Goal: Transaction & Acquisition: Purchase product/service

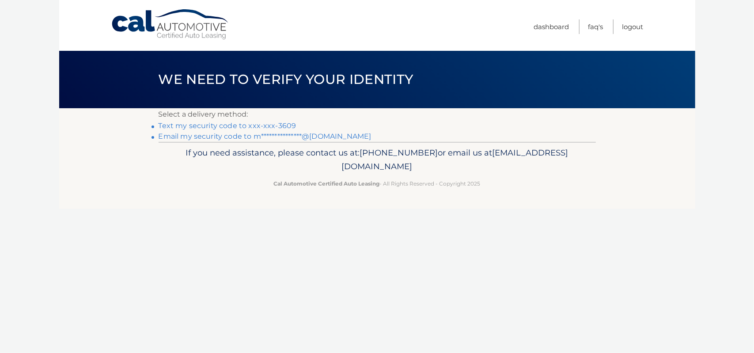
click at [260, 123] on link "Text my security code to xxx-xxx-3609" at bounding box center [228, 125] width 138 height 8
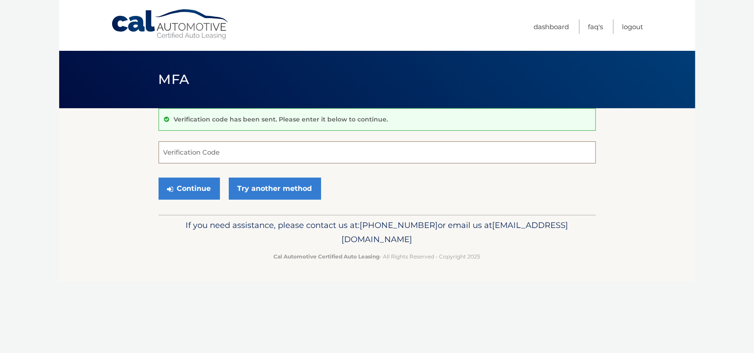
click at [168, 158] on input "Verification Code" at bounding box center [377, 152] width 437 height 22
type input "922309"
click at [184, 185] on button "Continue" at bounding box center [189, 189] width 61 height 22
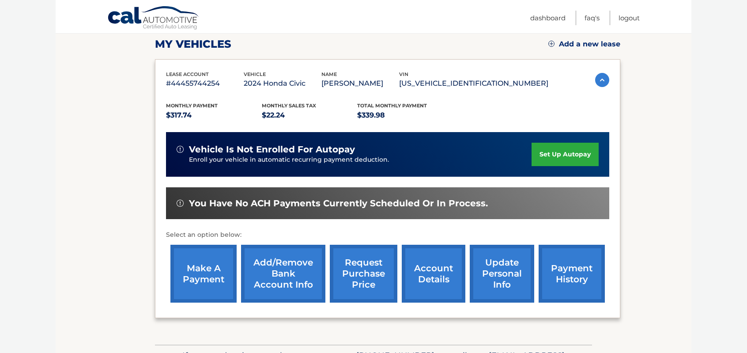
scroll to position [182, 0]
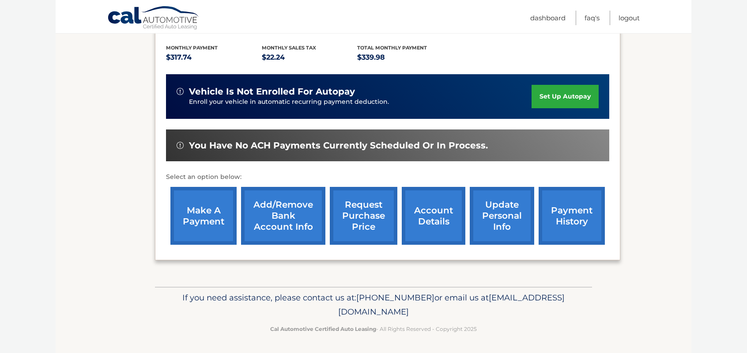
click at [215, 209] on link "make a payment" at bounding box center [204, 216] width 66 height 58
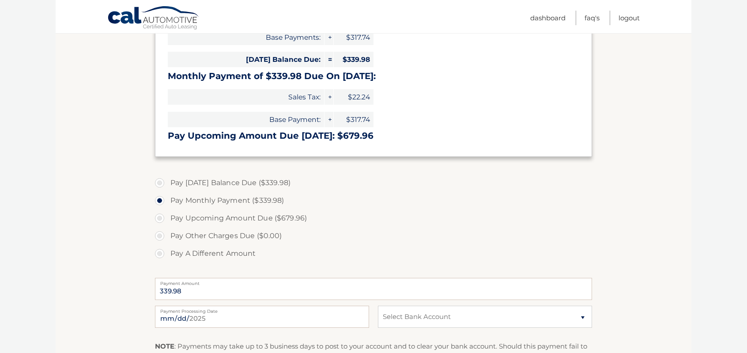
scroll to position [265, 0]
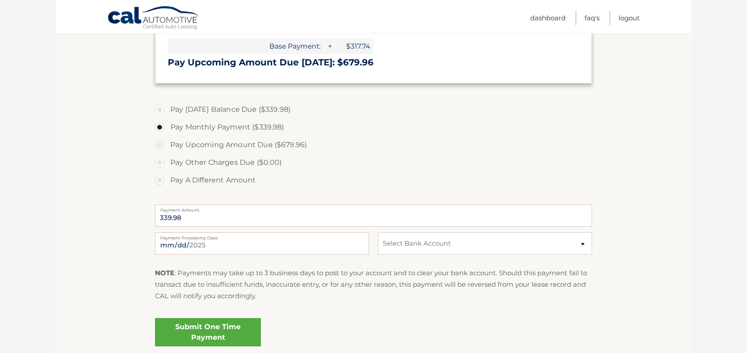
click at [215, 330] on link "Submit One Time Payment" at bounding box center [208, 332] width 106 height 28
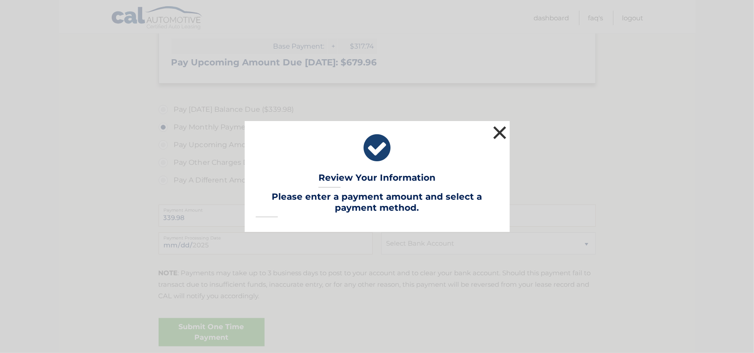
click at [503, 129] on button "×" at bounding box center [500, 133] width 18 height 18
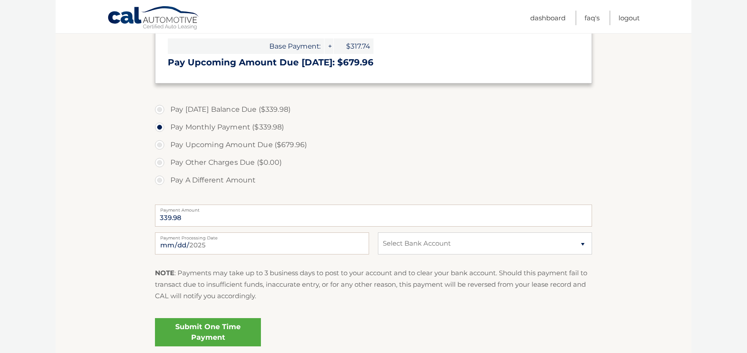
scroll to position [309, 0]
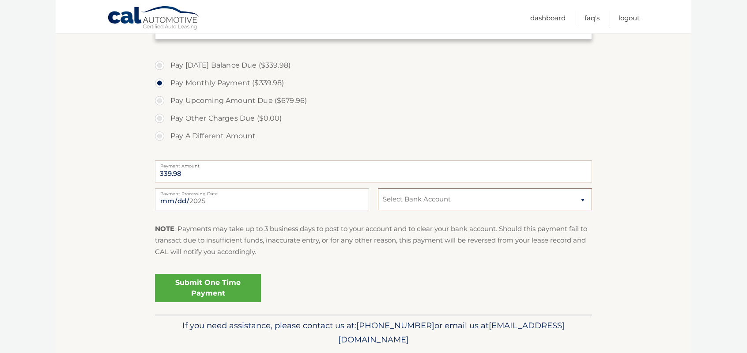
click at [423, 201] on select "Select Bank Account Checking CAPITAL ONE N.A. *****7992 Checking JPMORGAN CHASE…" at bounding box center [485, 199] width 214 height 22
select select "M2Q3NTg3NjItMmFhMi00ZjNlLTlmMjctYWY1NWRiOWQzNTc1"
click at [378, 188] on select "Select Bank Account Checking CAPITAL ONE N.A. *****7992 Checking JPMORGAN CHASE…" at bounding box center [485, 199] width 214 height 22
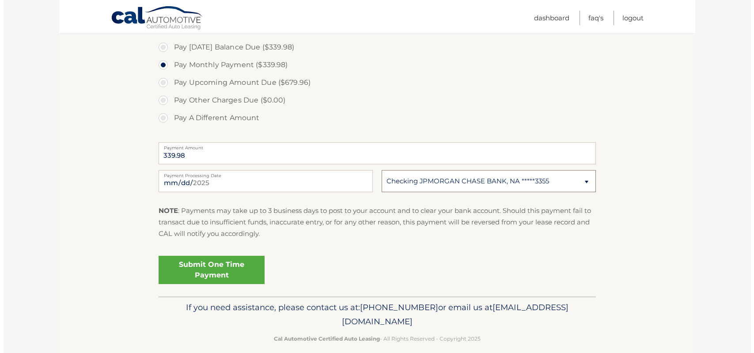
scroll to position [338, 0]
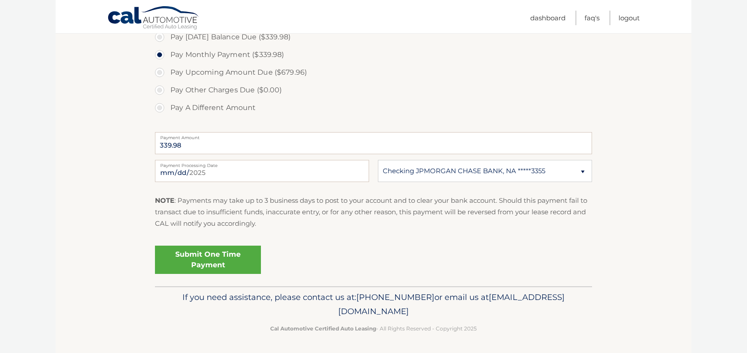
click at [209, 258] on link "Submit One Time Payment" at bounding box center [208, 260] width 106 height 28
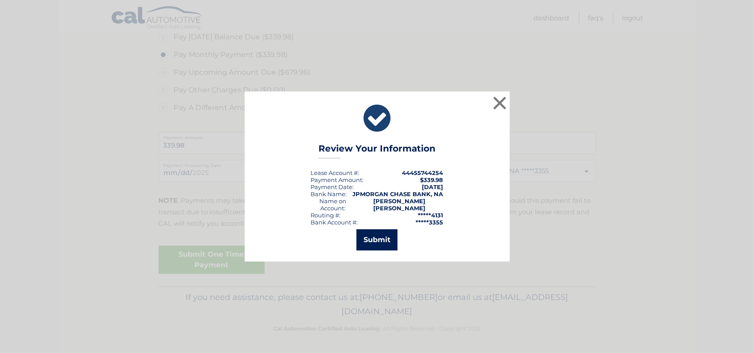
drag, startPoint x: 381, startPoint y: 237, endPoint x: 393, endPoint y: 224, distance: 18.1
click at [389, 233] on button "Submit" at bounding box center [377, 239] width 41 height 21
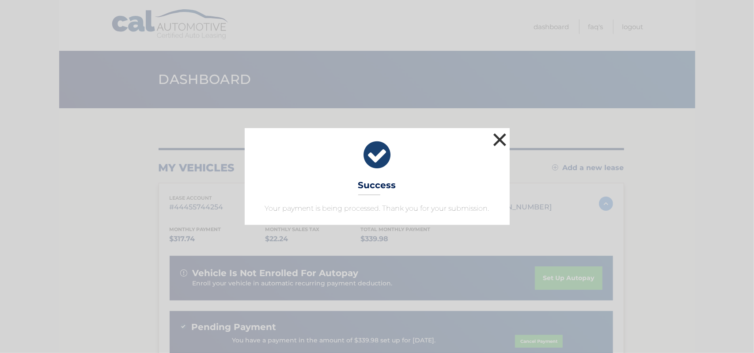
click at [504, 138] on button "×" at bounding box center [500, 140] width 18 height 18
